Goal: Transaction & Acquisition: Book appointment/travel/reservation

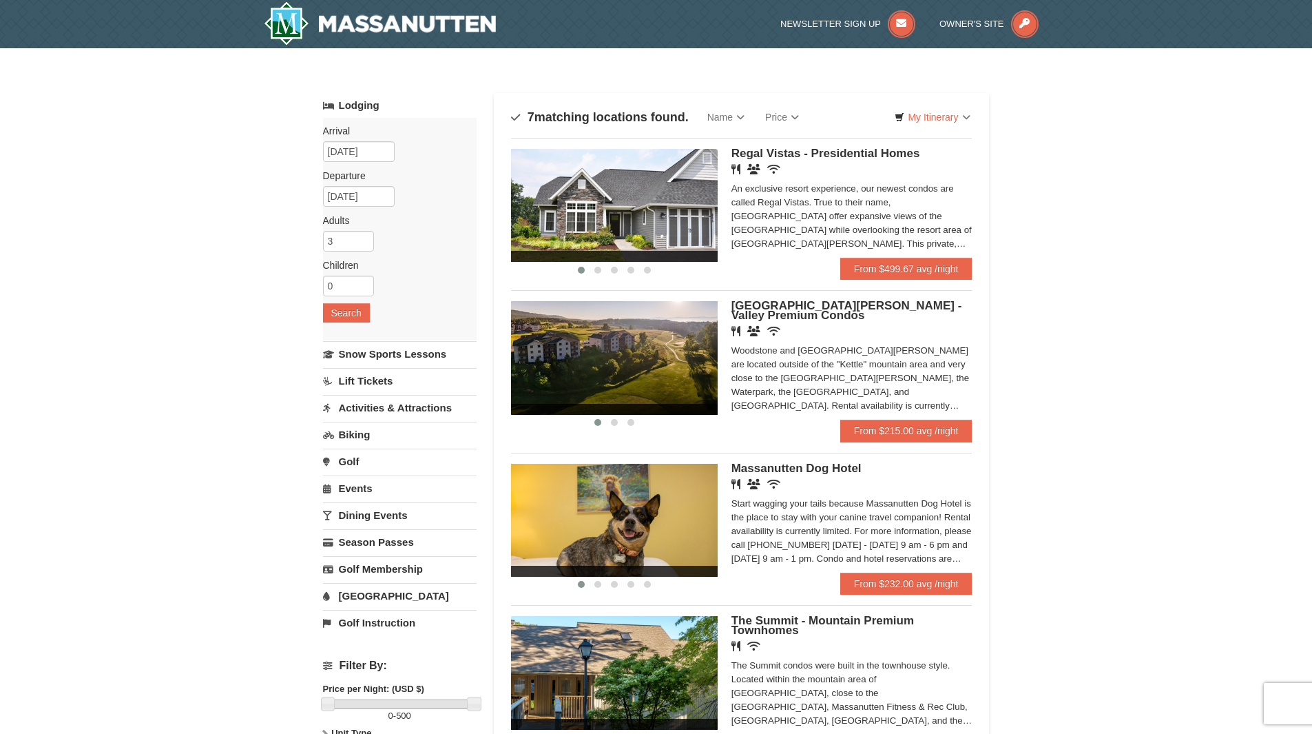
click at [670, 353] on img at bounding box center [614, 357] width 207 height 113
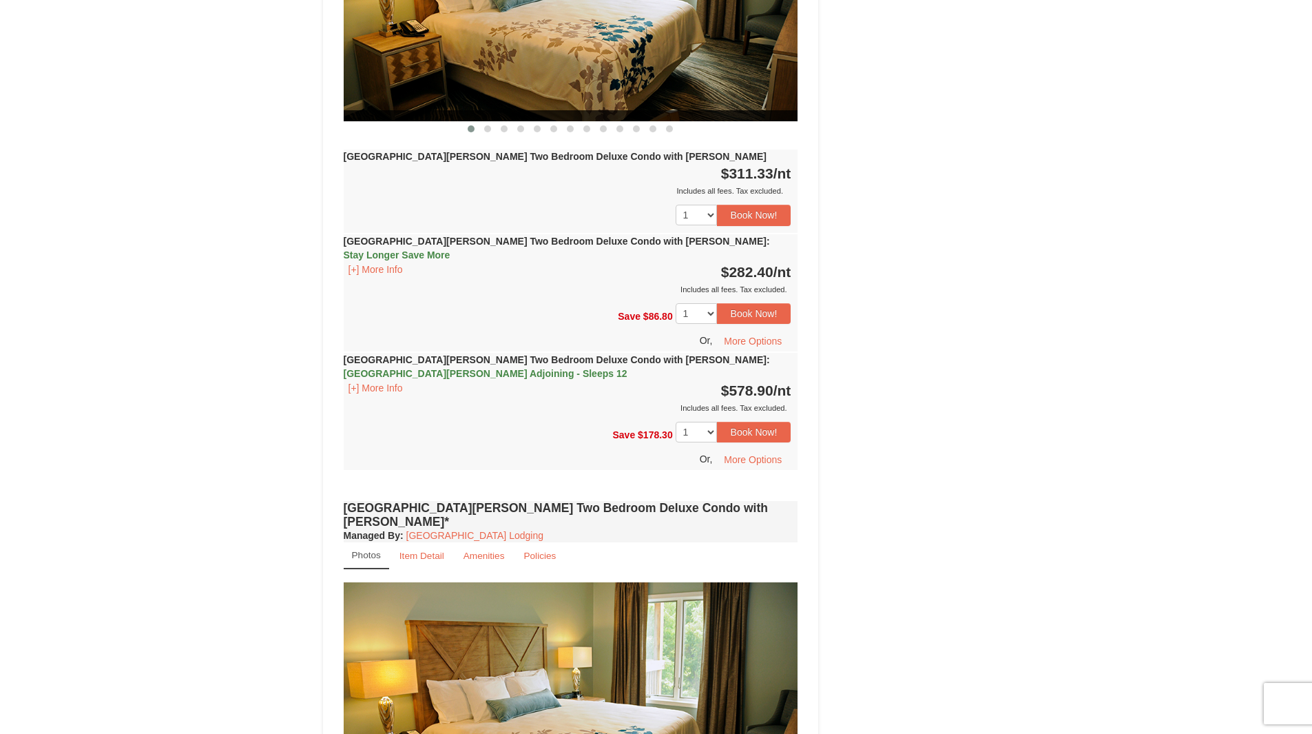
scroll to position [2342, 0]
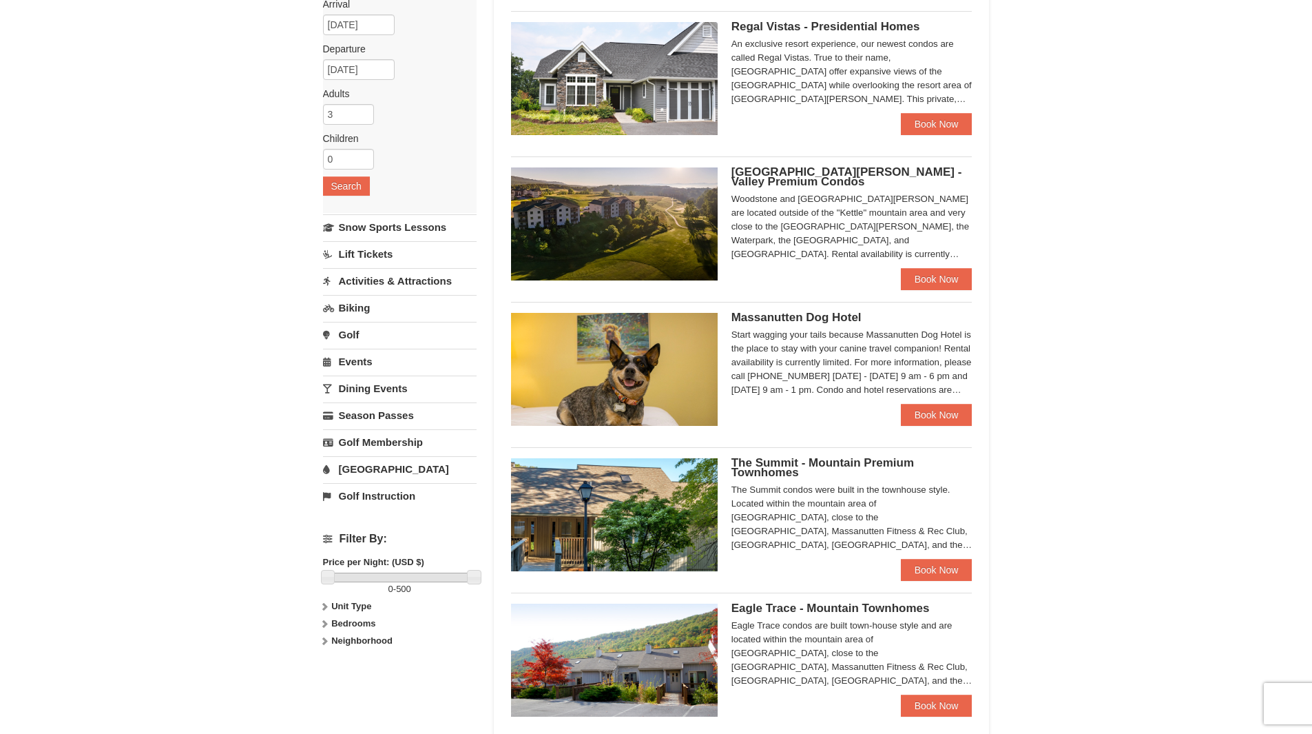
scroll to position [138, 0]
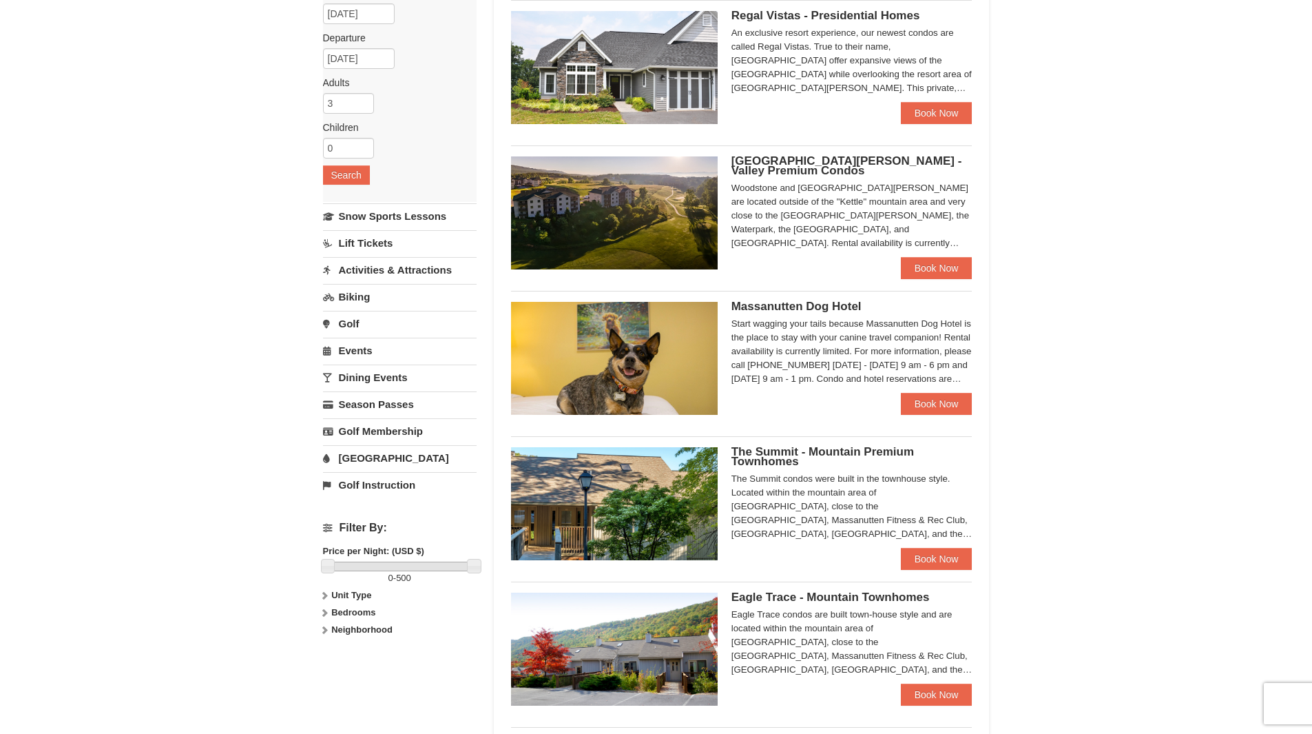
click at [619, 485] on img at bounding box center [614, 503] width 207 height 113
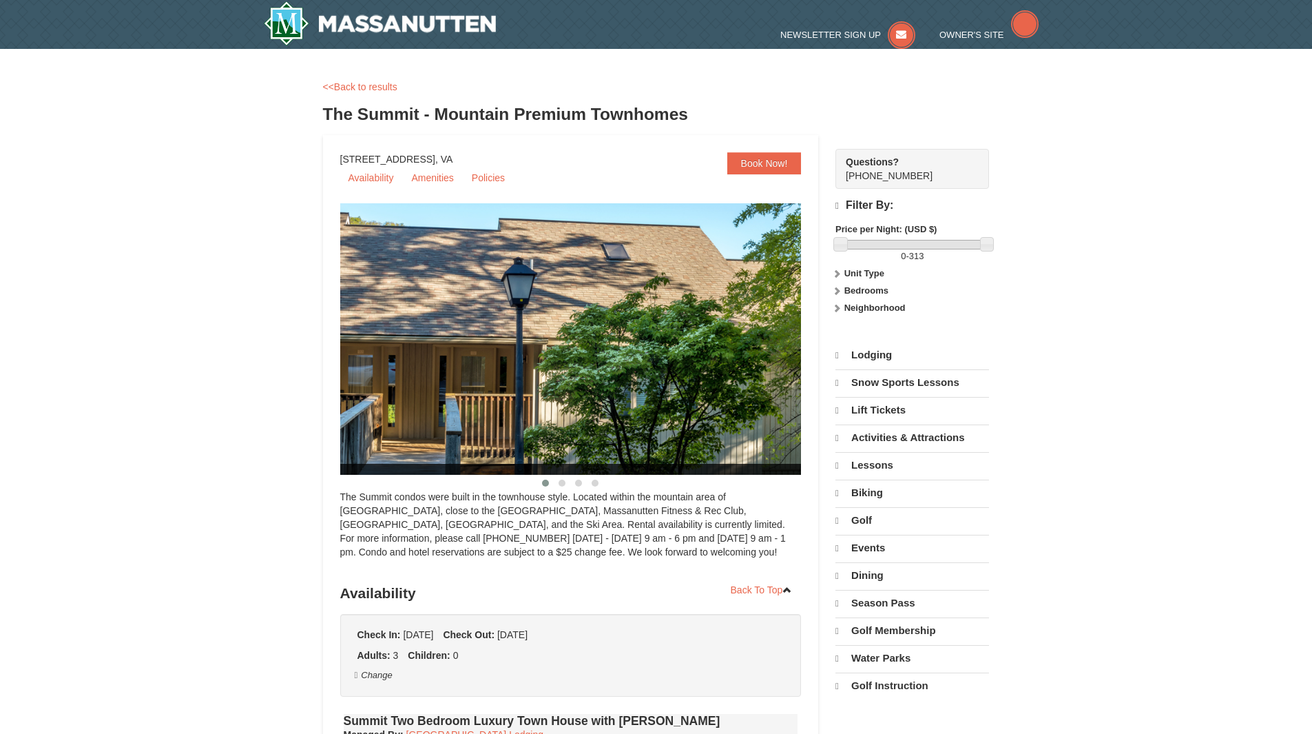
select select "10"
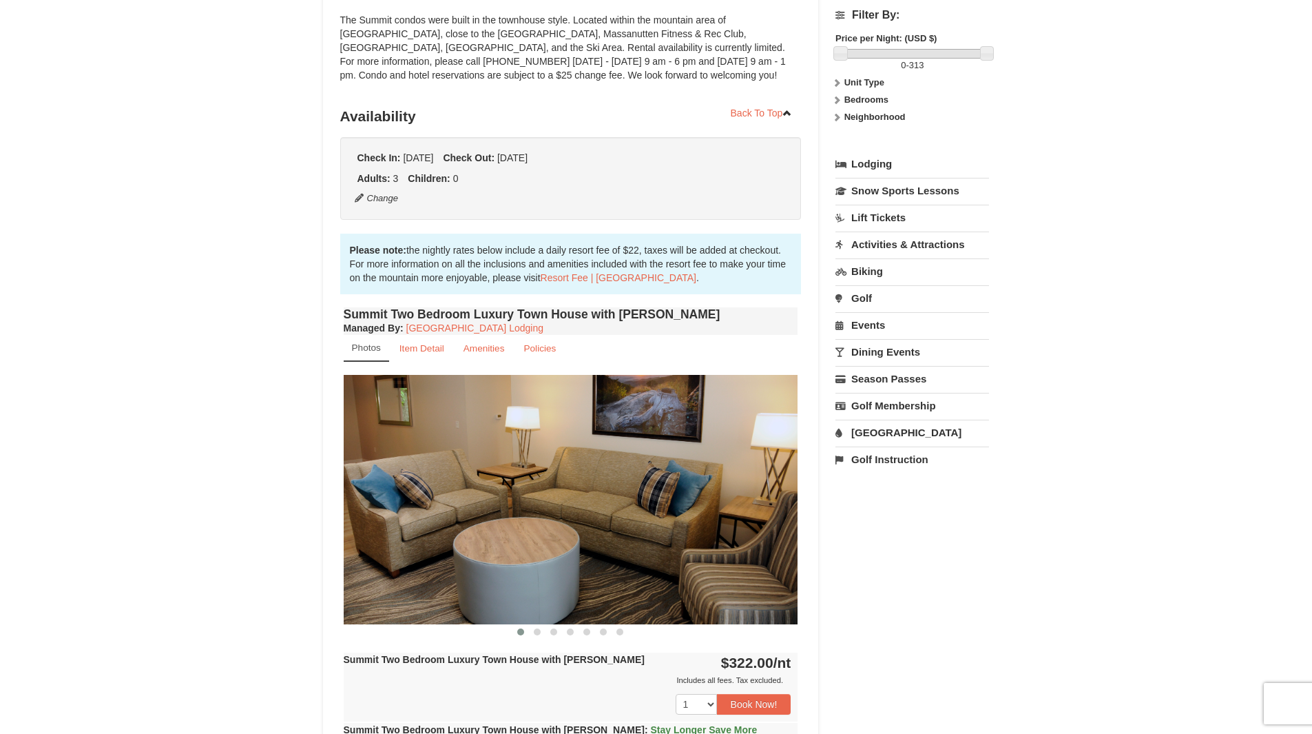
scroll to position [207, 0]
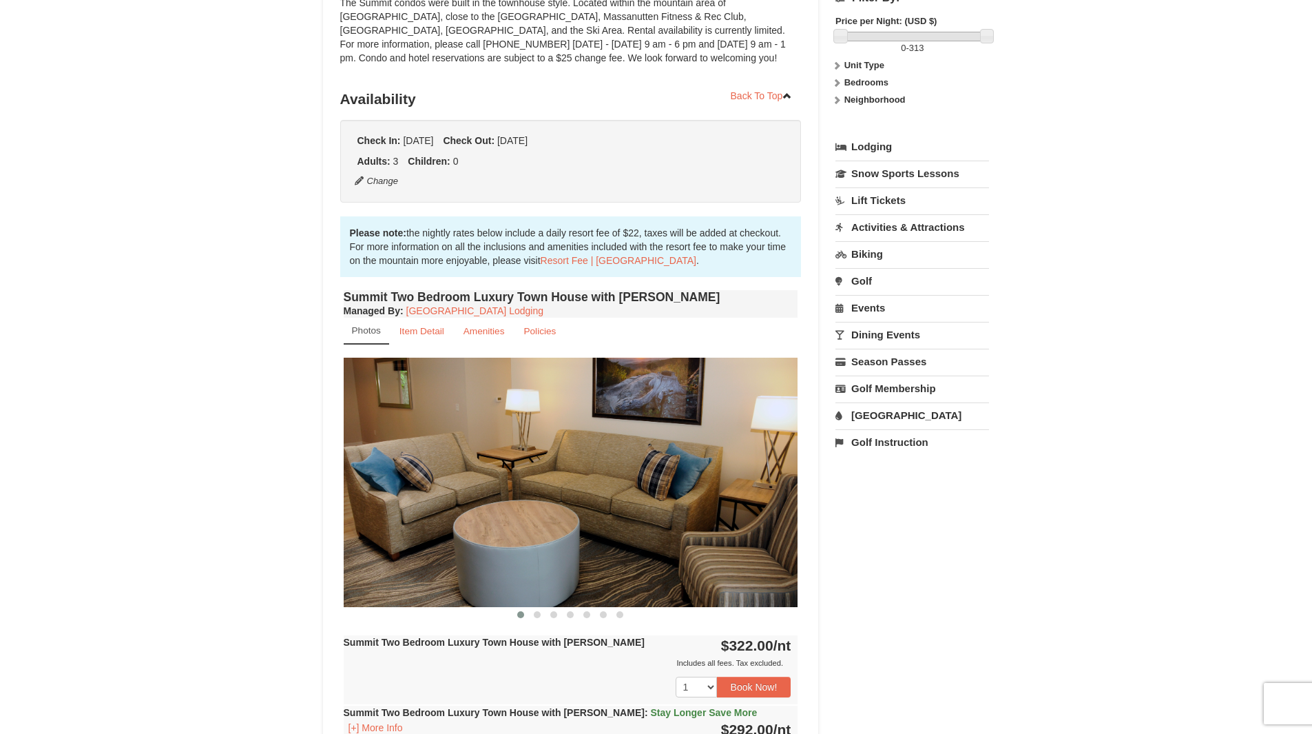
click at [772, 465] on img at bounding box center [571, 482] width 455 height 249
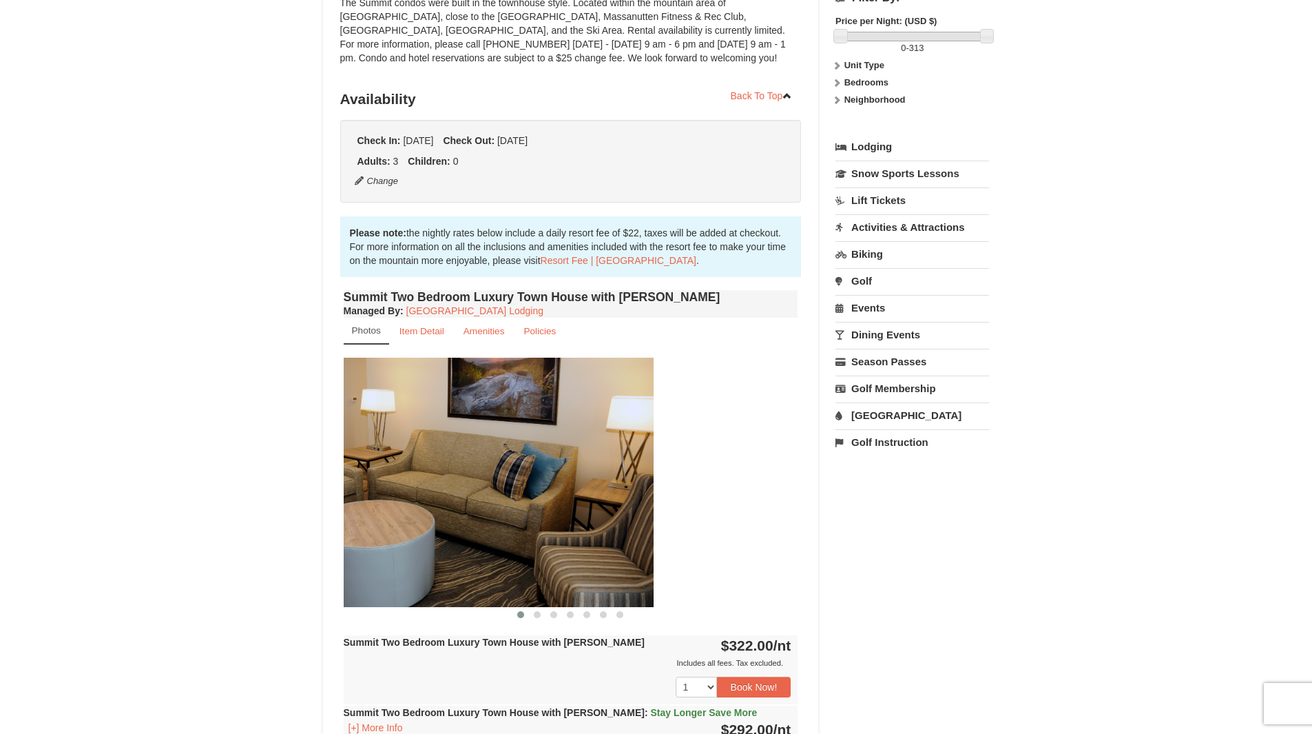
drag, startPoint x: 732, startPoint y: 471, endPoint x: 417, endPoint y: 479, distance: 314.2
click at [446, 480] on img at bounding box center [426, 482] width 455 height 249
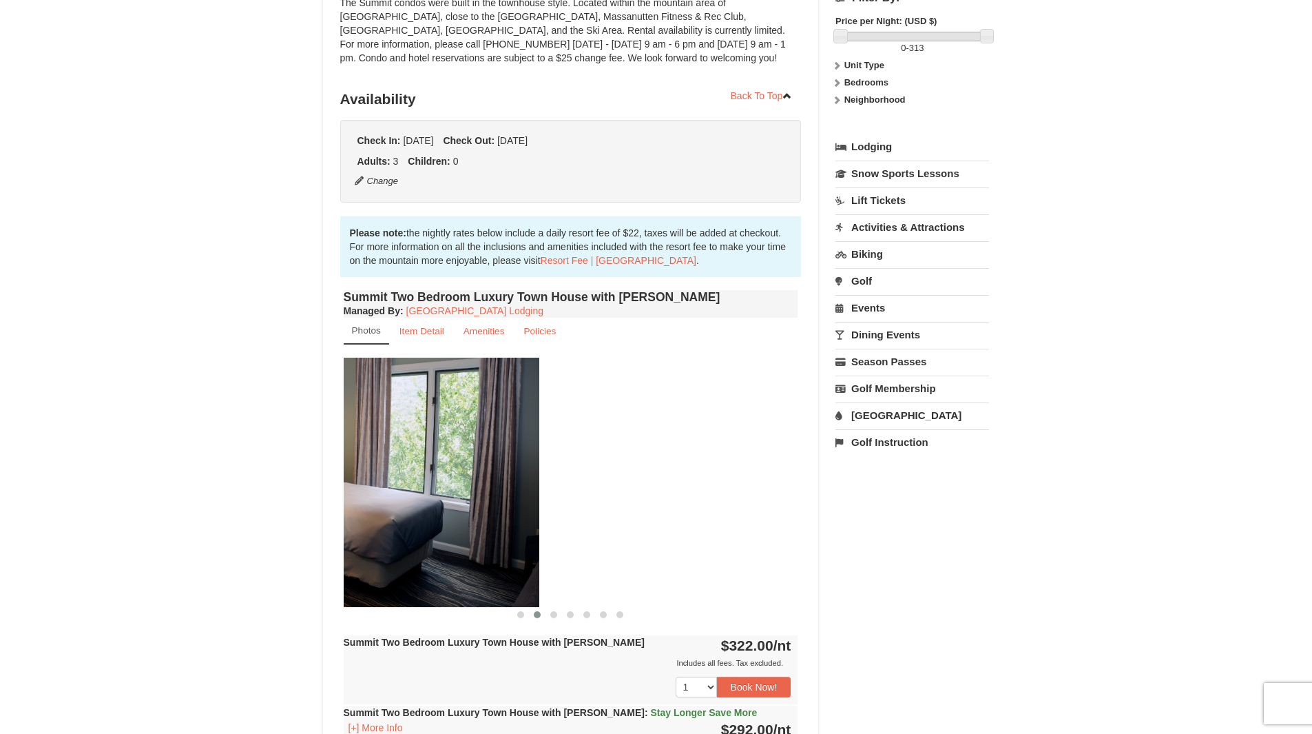
drag, startPoint x: 659, startPoint y: 491, endPoint x: 364, endPoint y: 477, distance: 295.2
click at [366, 478] on img at bounding box center [312, 482] width 455 height 249
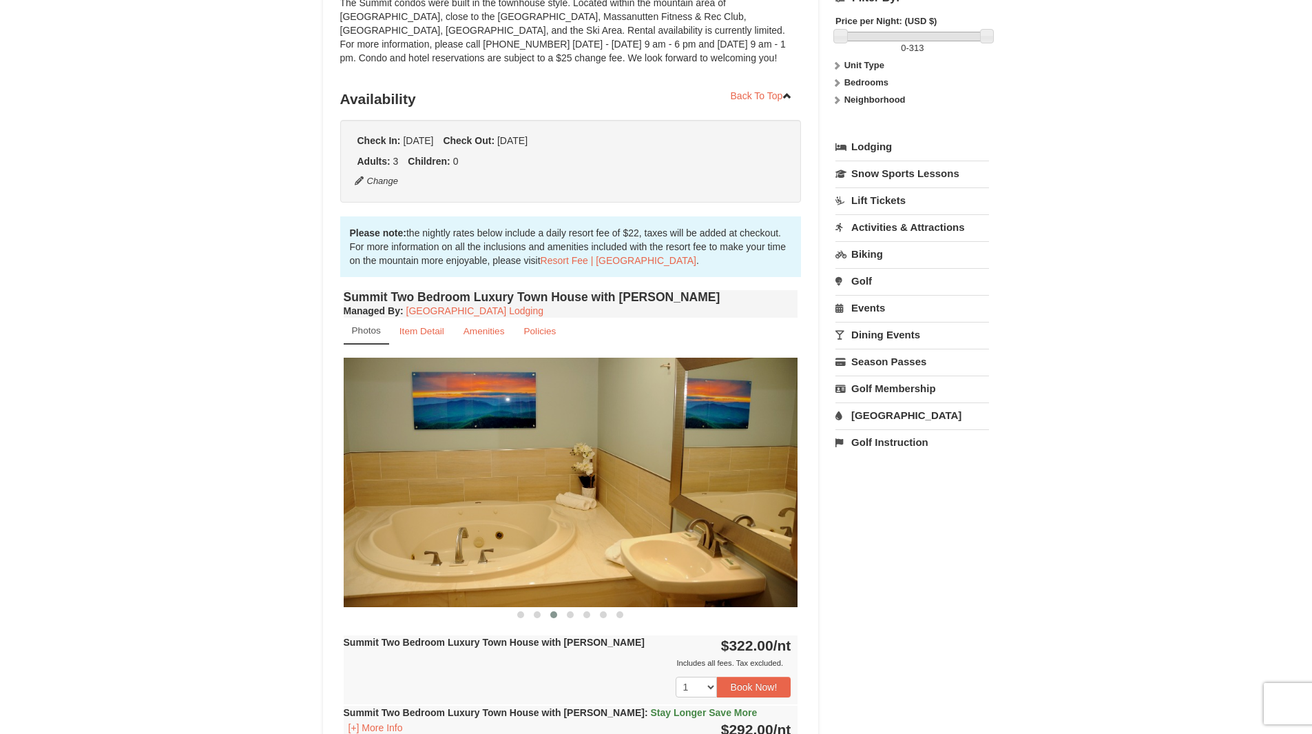
drag, startPoint x: 612, startPoint y: 493, endPoint x: 183, endPoint y: 466, distance: 430.1
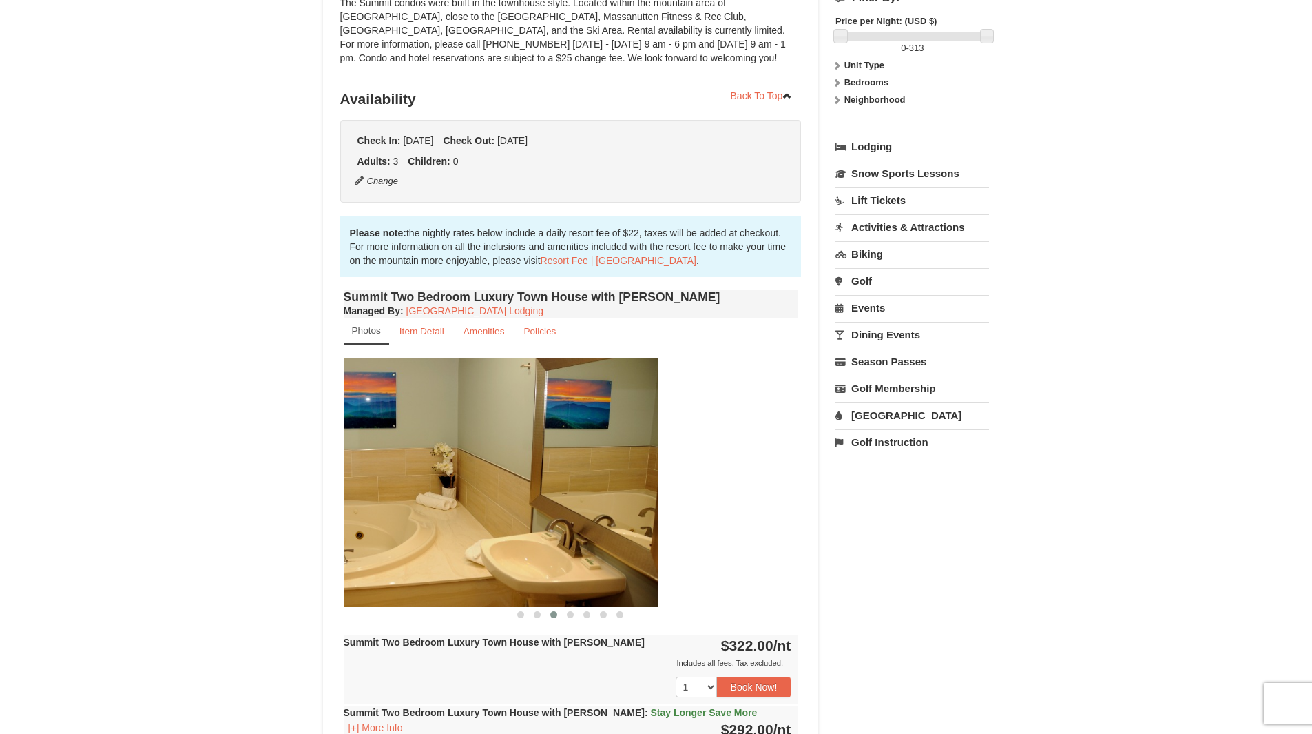
drag, startPoint x: 528, startPoint y: 488, endPoint x: 316, endPoint y: 475, distance: 211.9
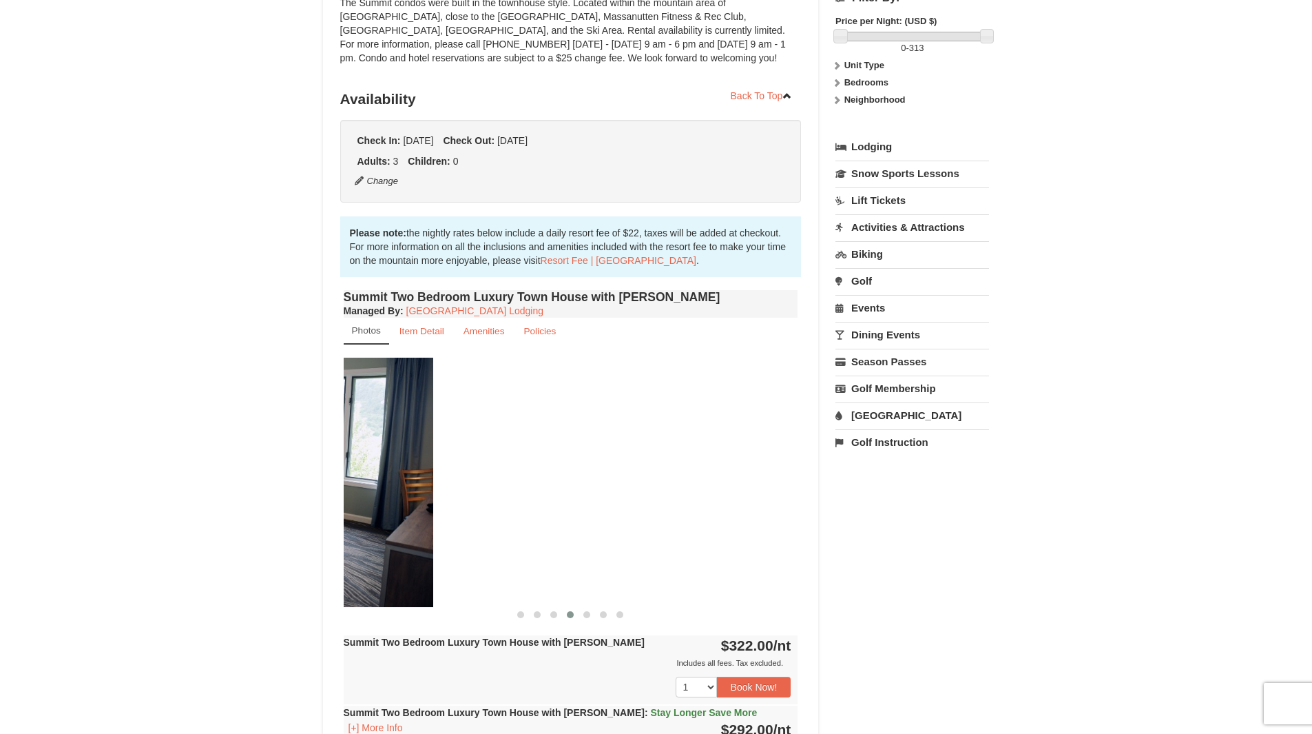
drag, startPoint x: 598, startPoint y: 494, endPoint x: 176, endPoint y: 479, distance: 422.5
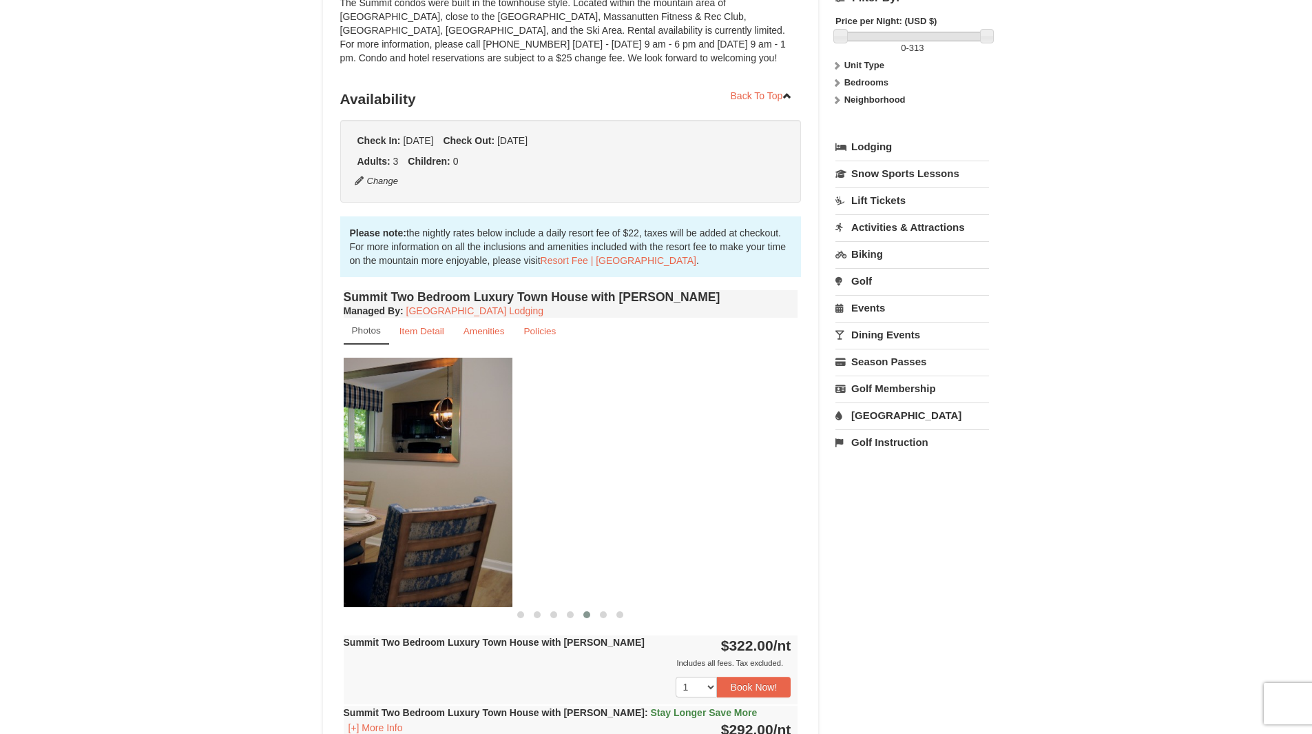
drag, startPoint x: 508, startPoint y: 472, endPoint x: 335, endPoint y: 470, distance: 173.6
click at [343, 470] on img at bounding box center [285, 482] width 455 height 249
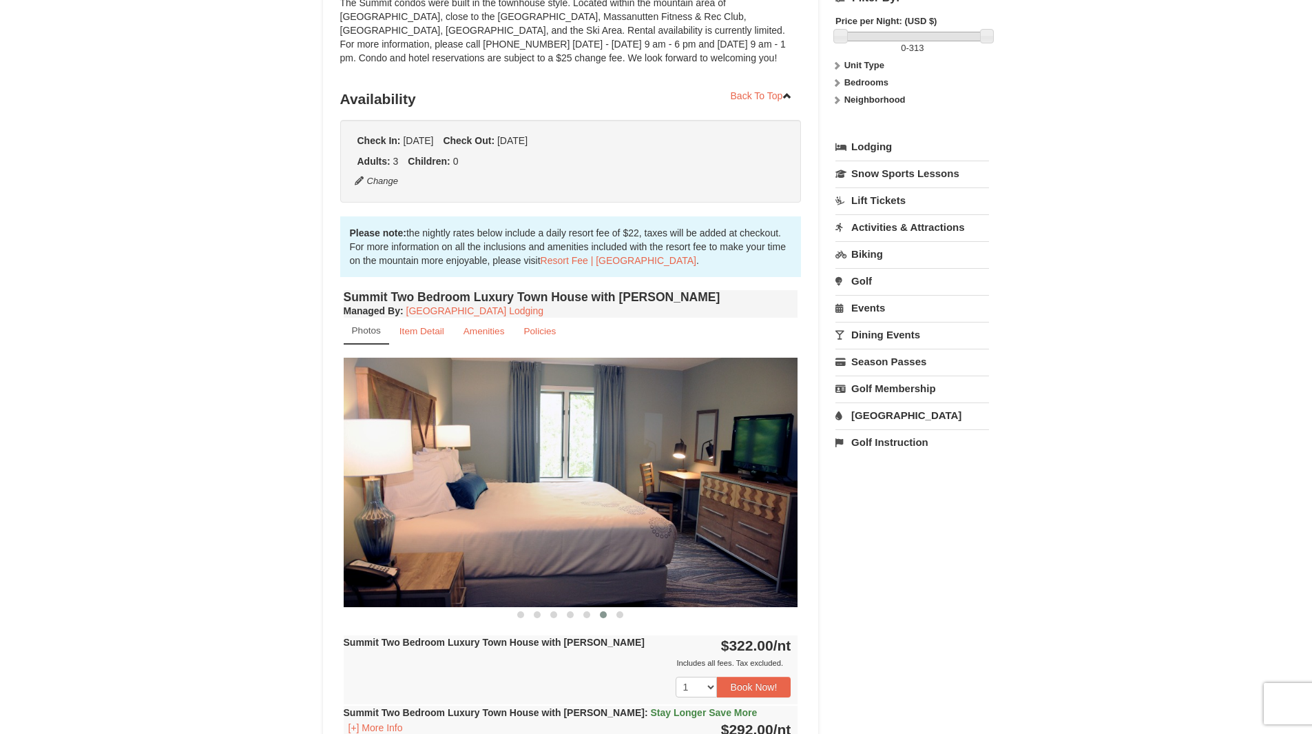
drag, startPoint x: 668, startPoint y: 507, endPoint x: 340, endPoint y: 482, distance: 328.2
click at [344, 482] on img at bounding box center [571, 482] width 455 height 249
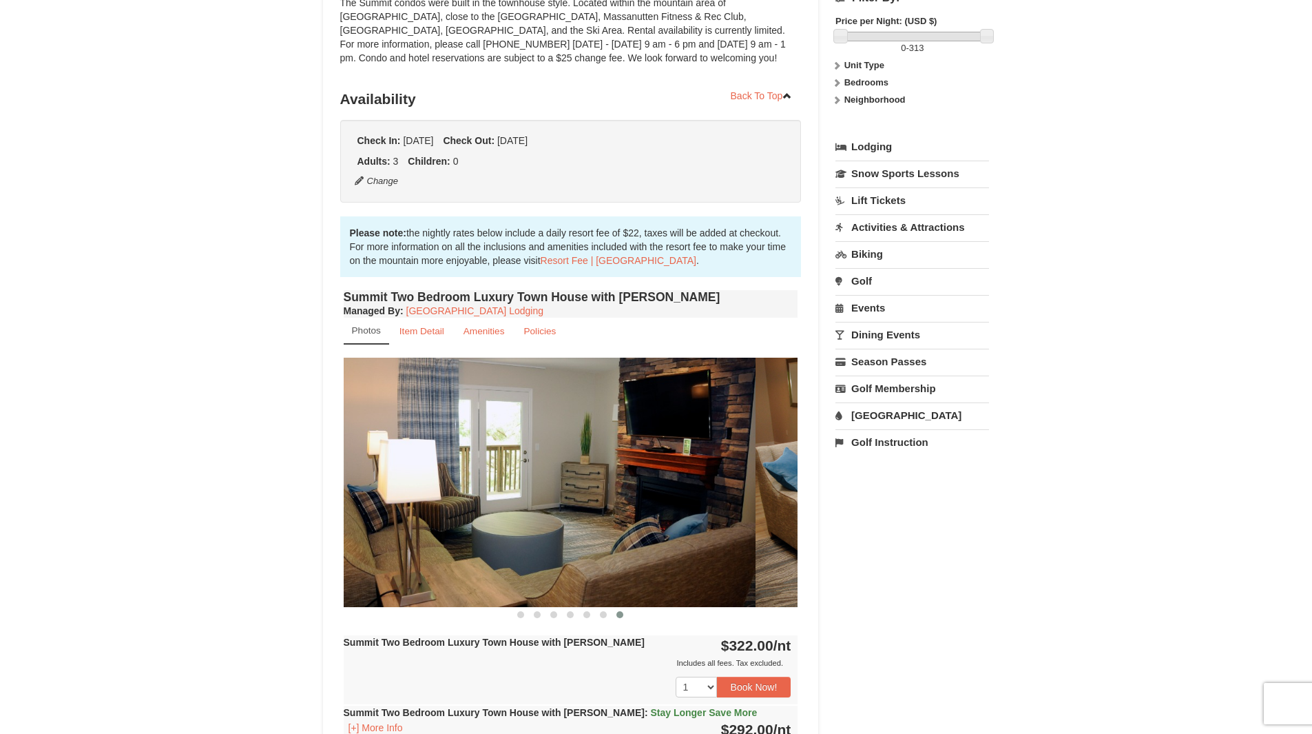
drag, startPoint x: 589, startPoint y: 484, endPoint x: 370, endPoint y: 471, distance: 219.5
click at [389, 472] on img at bounding box center [528, 482] width 455 height 249
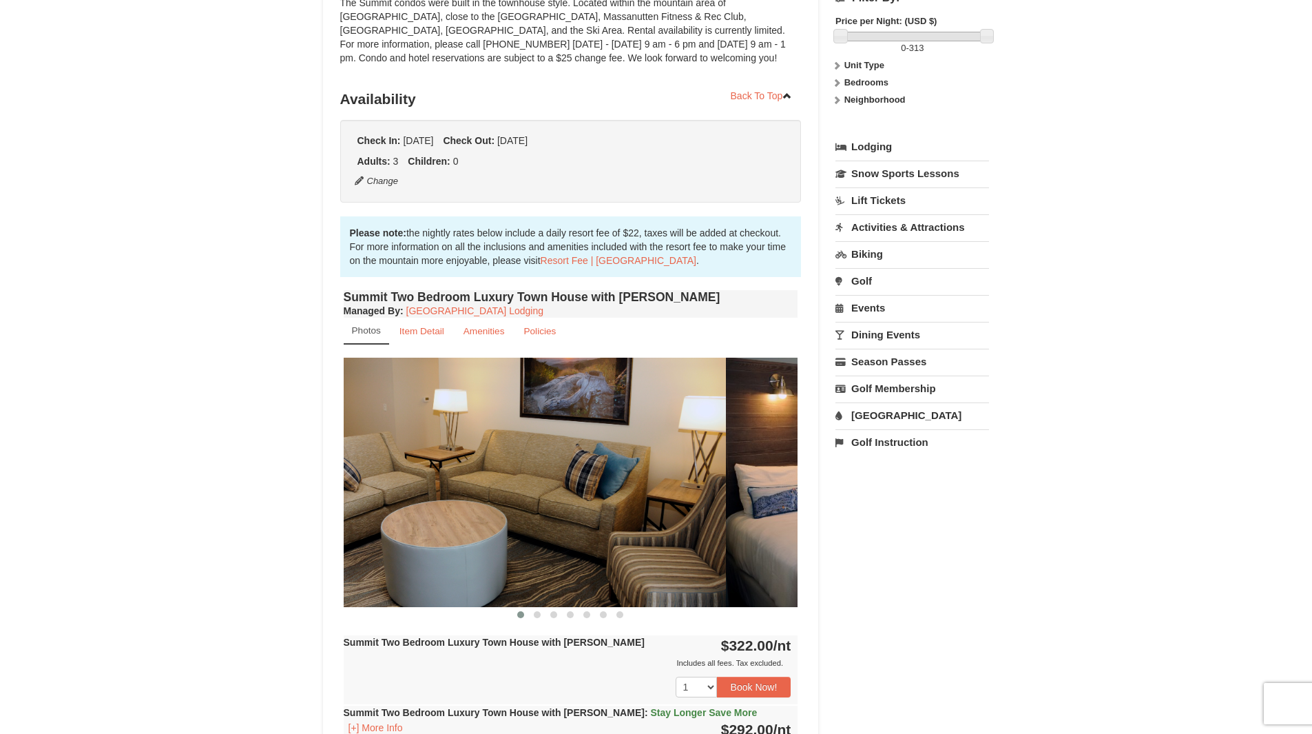
drag, startPoint x: 602, startPoint y: 478, endPoint x: 273, endPoint y: 444, distance: 330.4
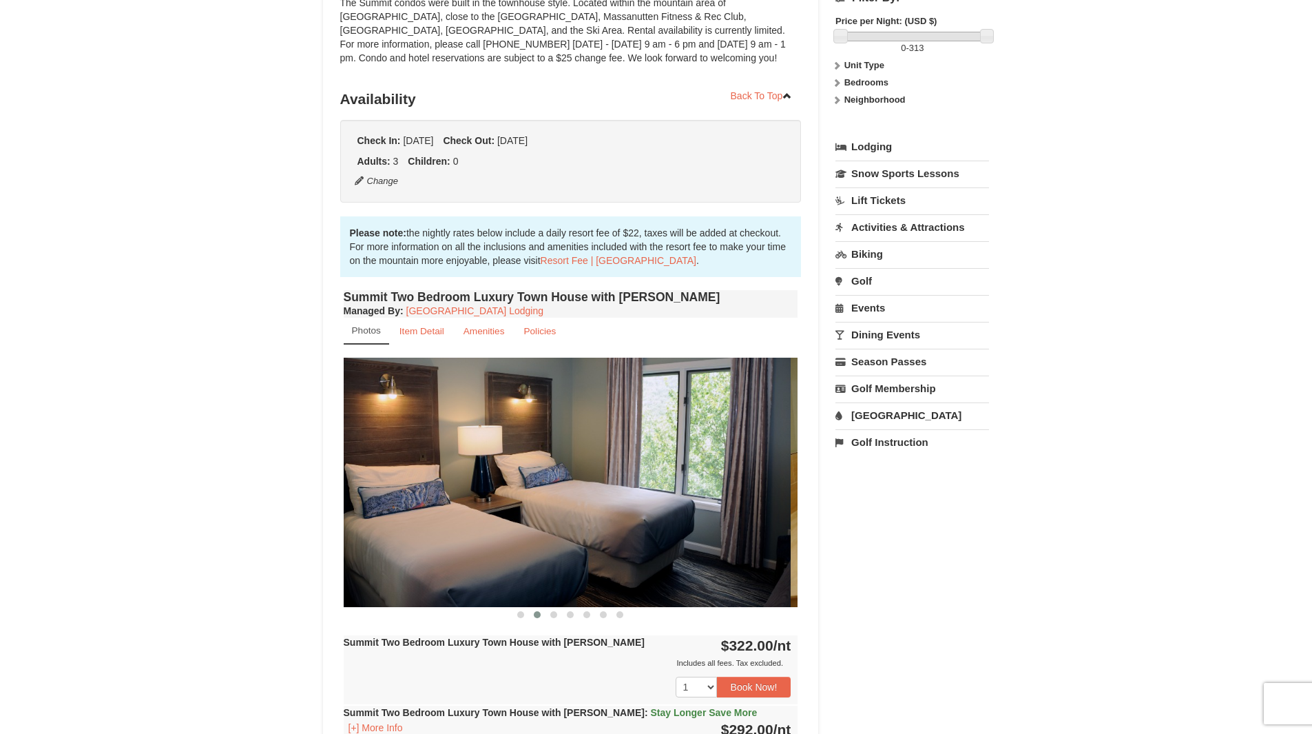
drag, startPoint x: 717, startPoint y: 451, endPoint x: 583, endPoint y: 444, distance: 133.8
click at [596, 447] on img at bounding box center [563, 482] width 455 height 249
